Goal: Transaction & Acquisition: Purchase product/service

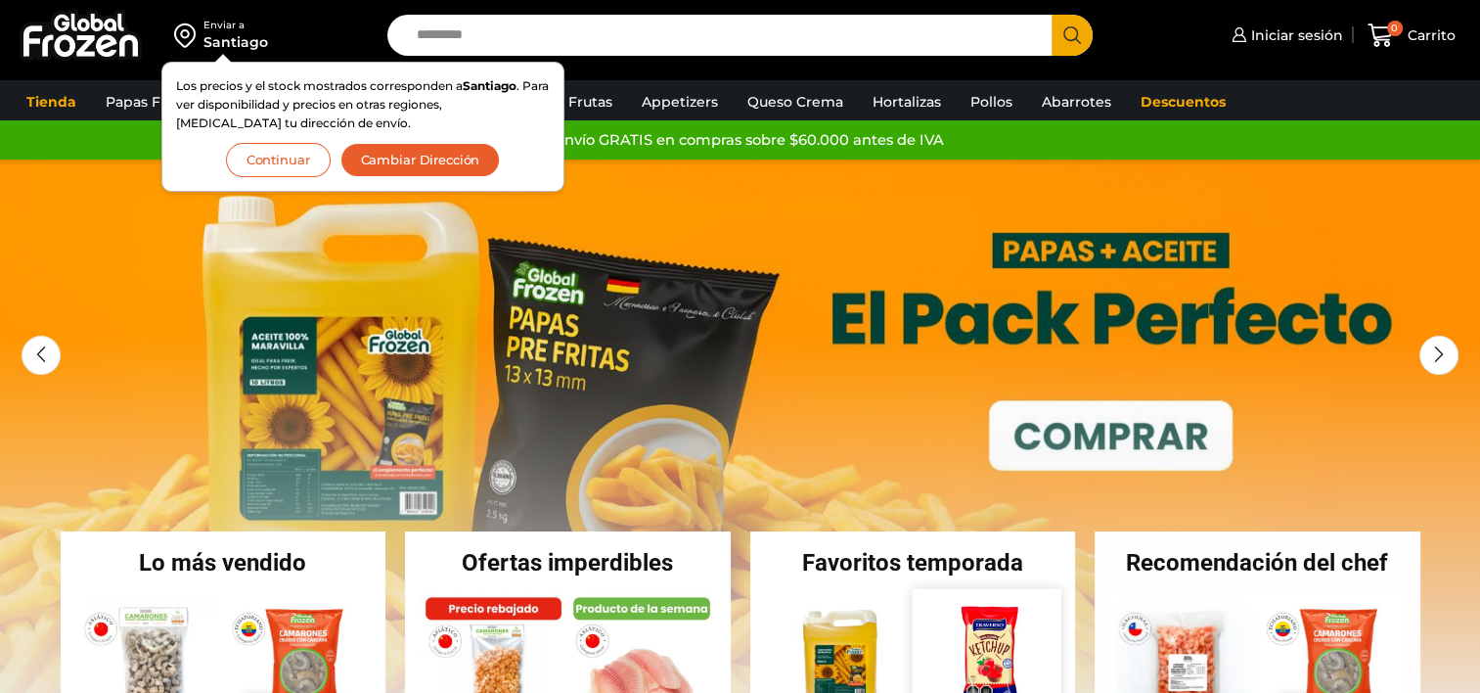
scroll to position [391, 0]
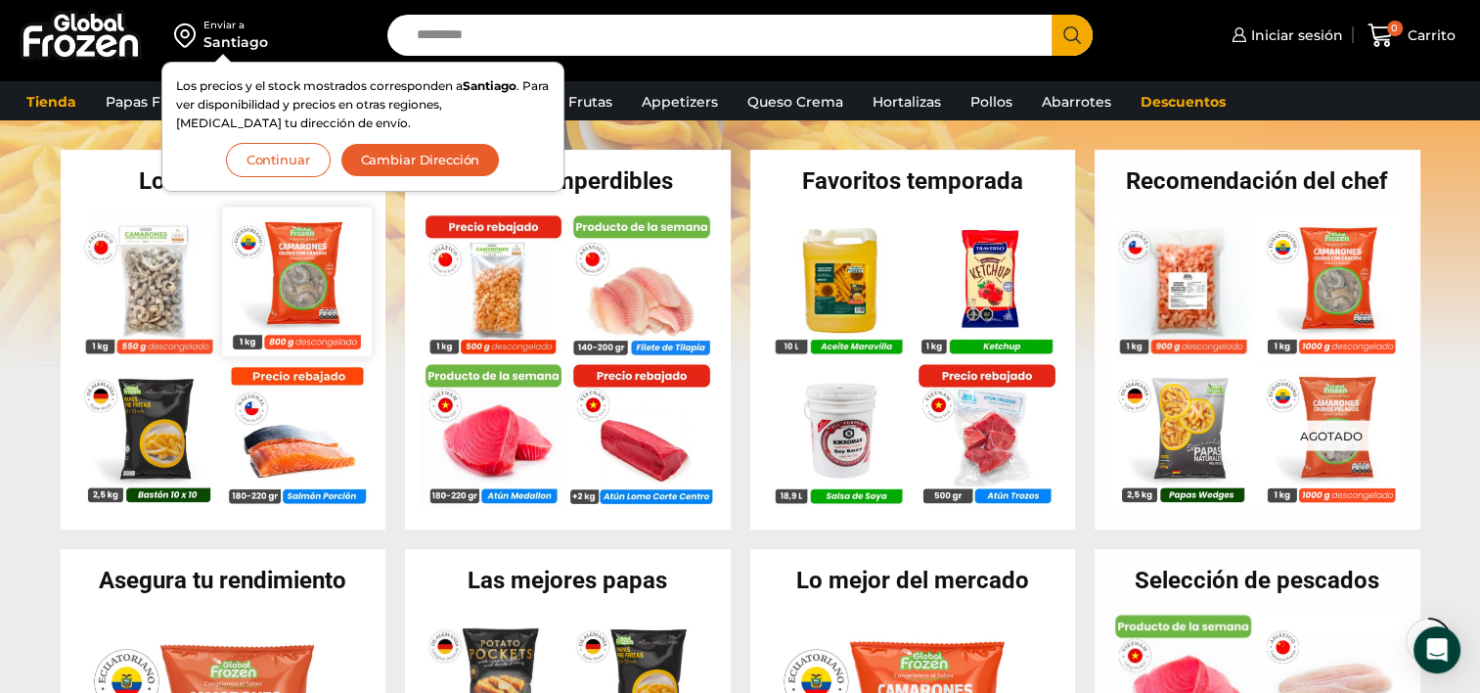
click at [314, 285] on img at bounding box center [296, 280] width 149 height 149
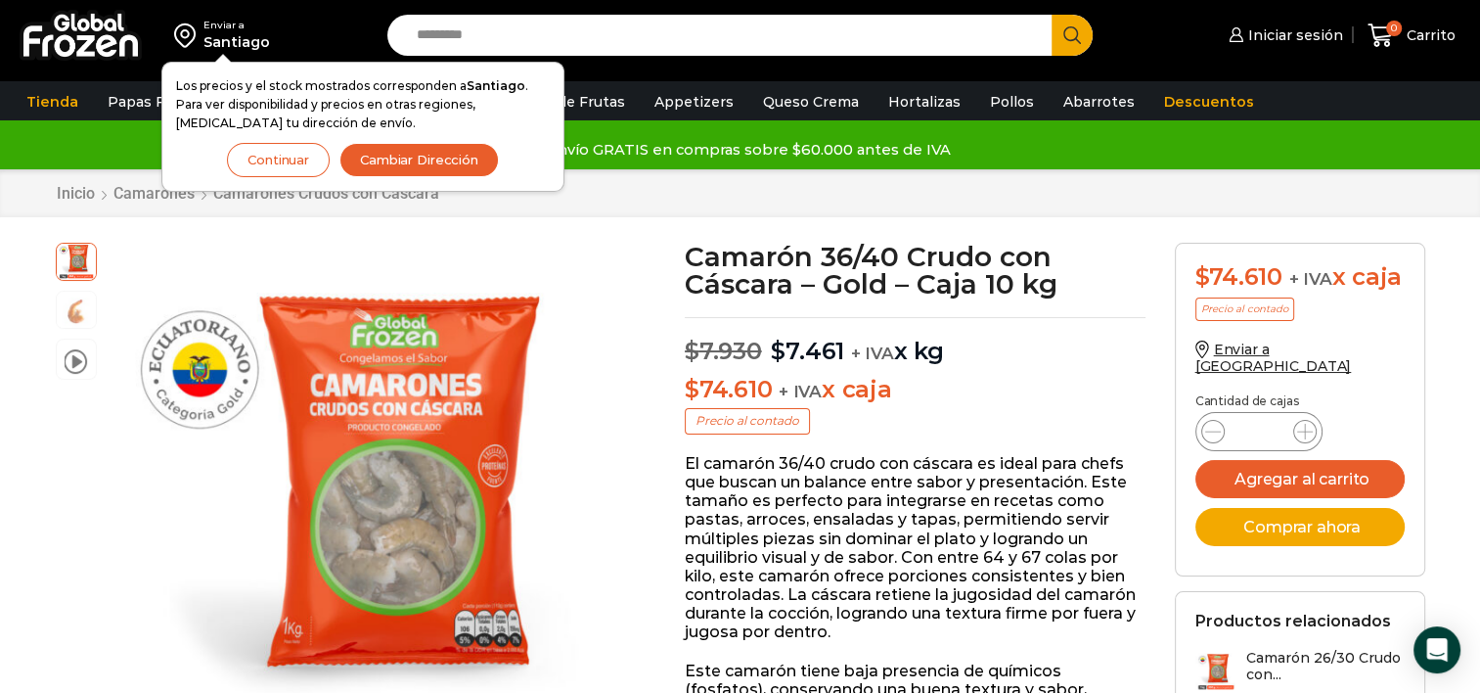
click at [259, 153] on button "Continuar" at bounding box center [278, 160] width 103 height 34
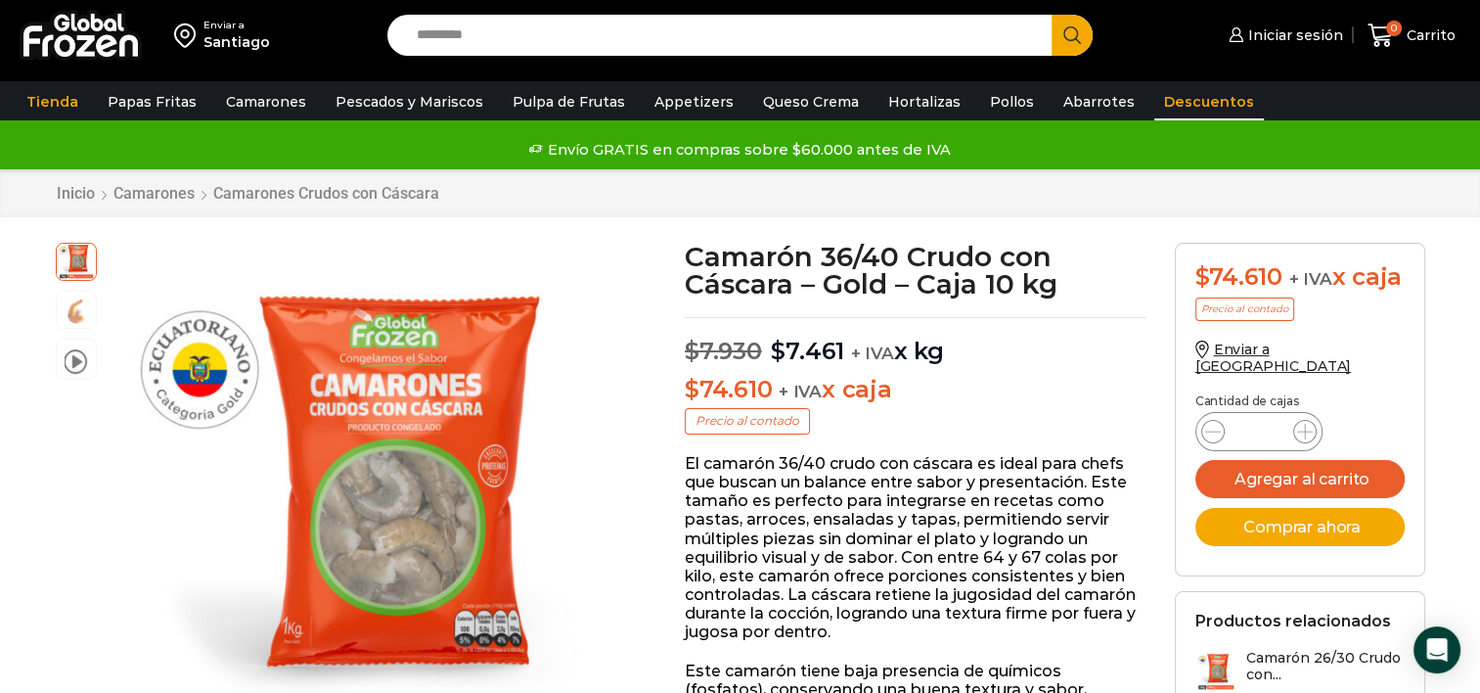
click at [1183, 98] on link "Descuentos" at bounding box center [1209, 101] width 110 height 37
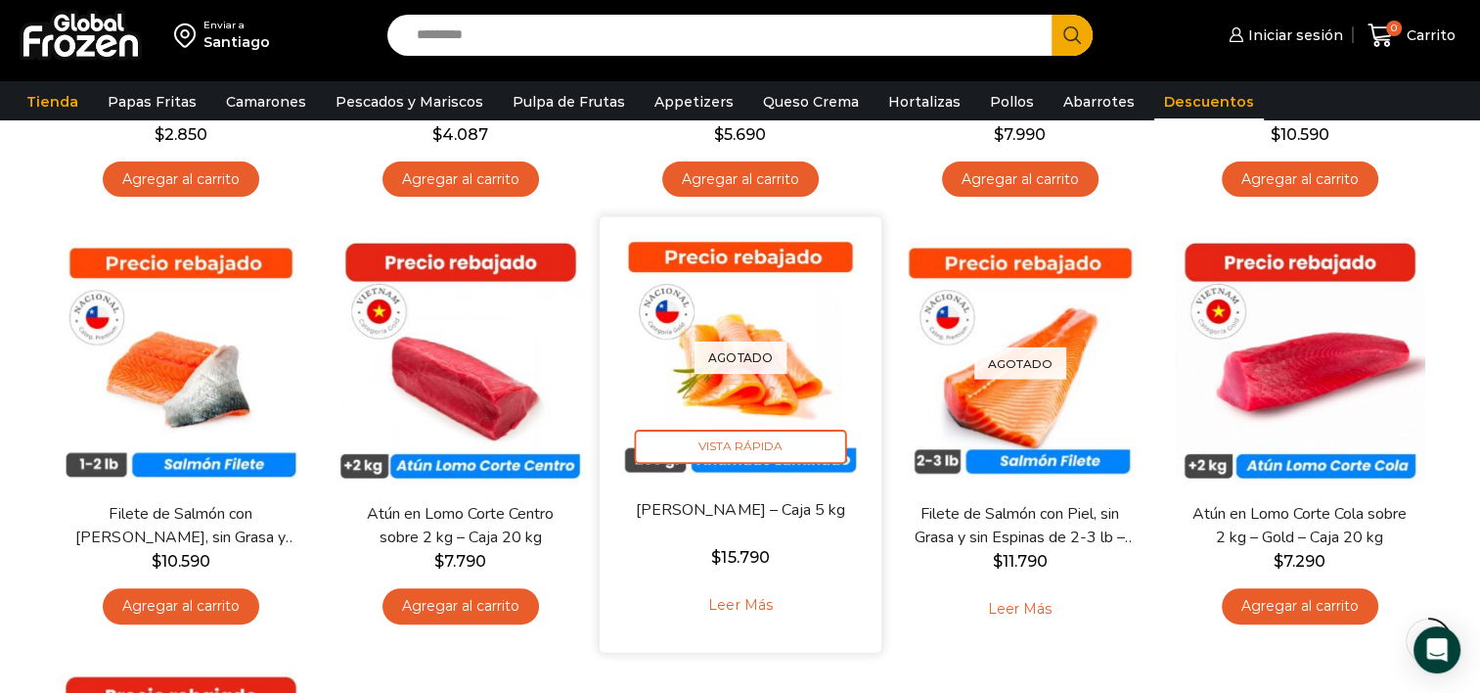
scroll to position [783, 0]
